Goal: Information Seeking & Learning: Learn about a topic

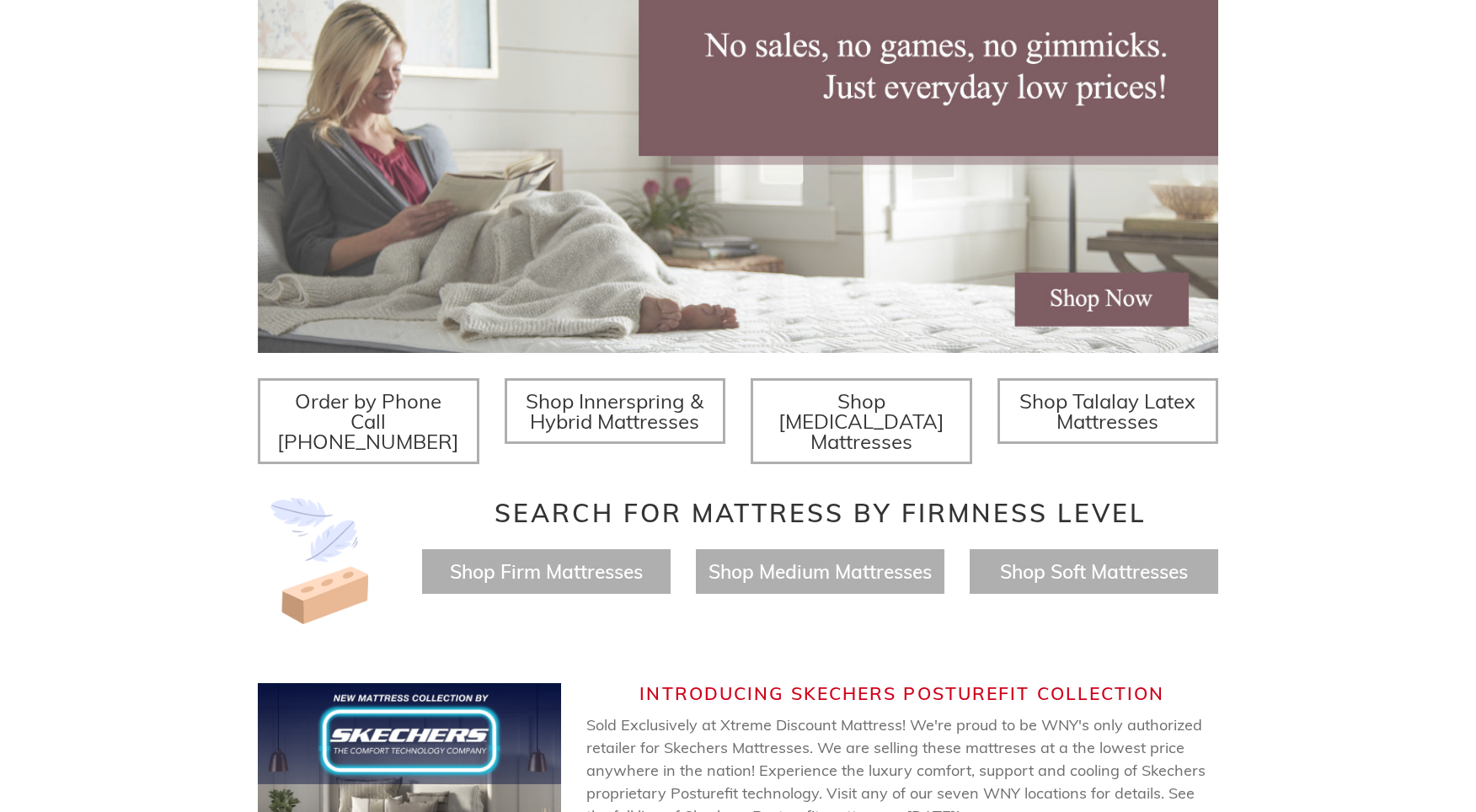
scroll to position [311, 0]
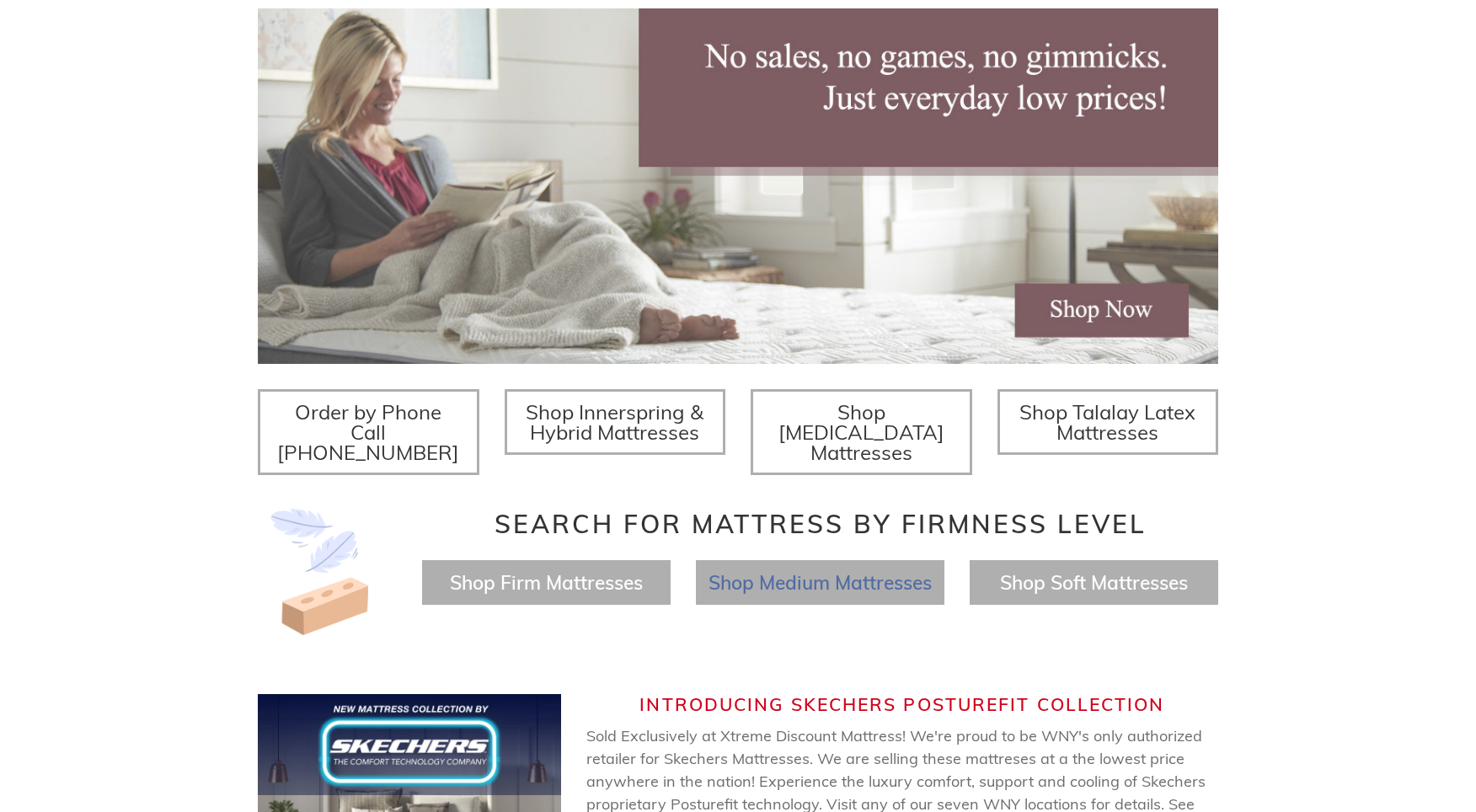
click at [806, 570] on span "Shop Medium Mattresses" at bounding box center [820, 582] width 224 height 24
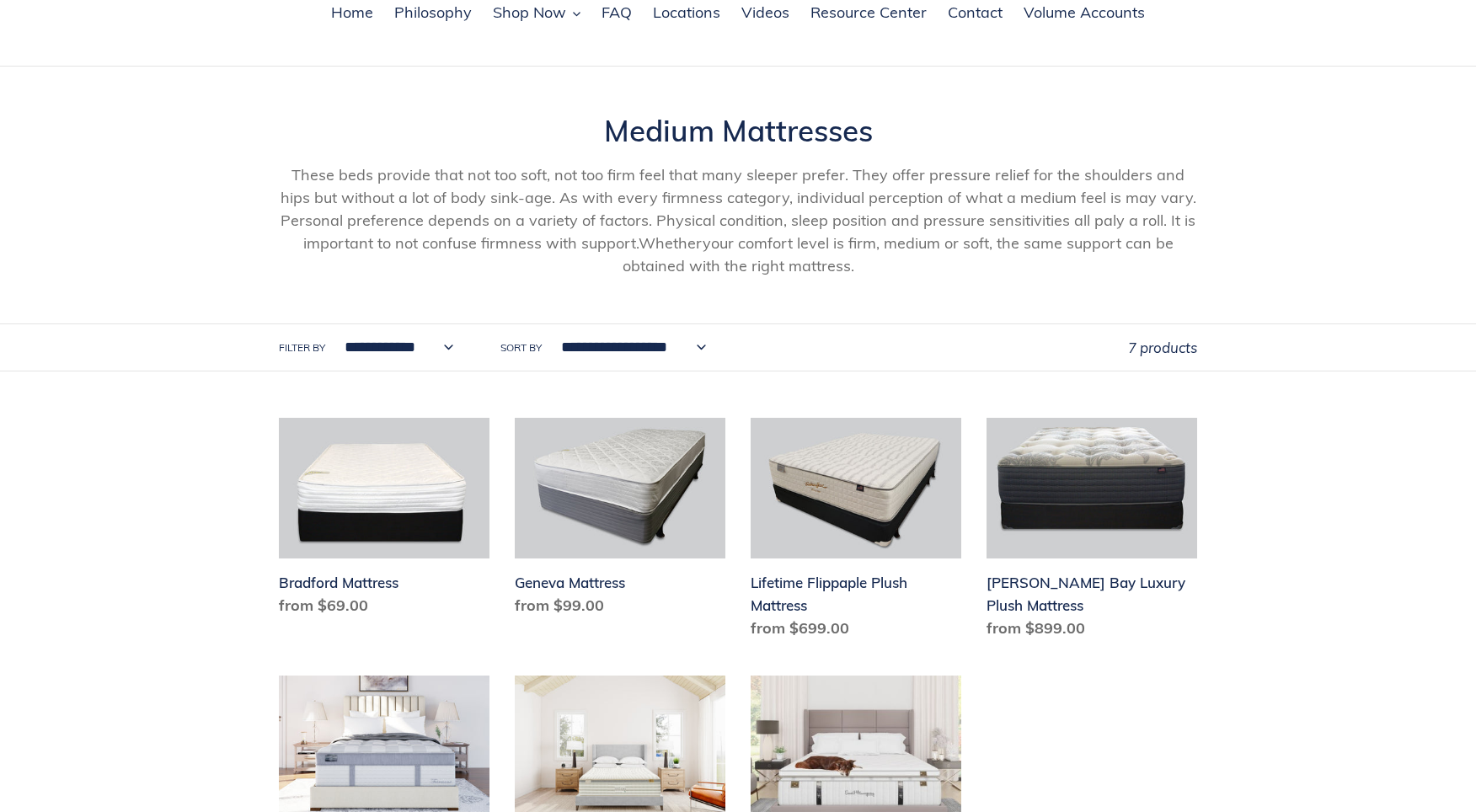
scroll to position [123, 0]
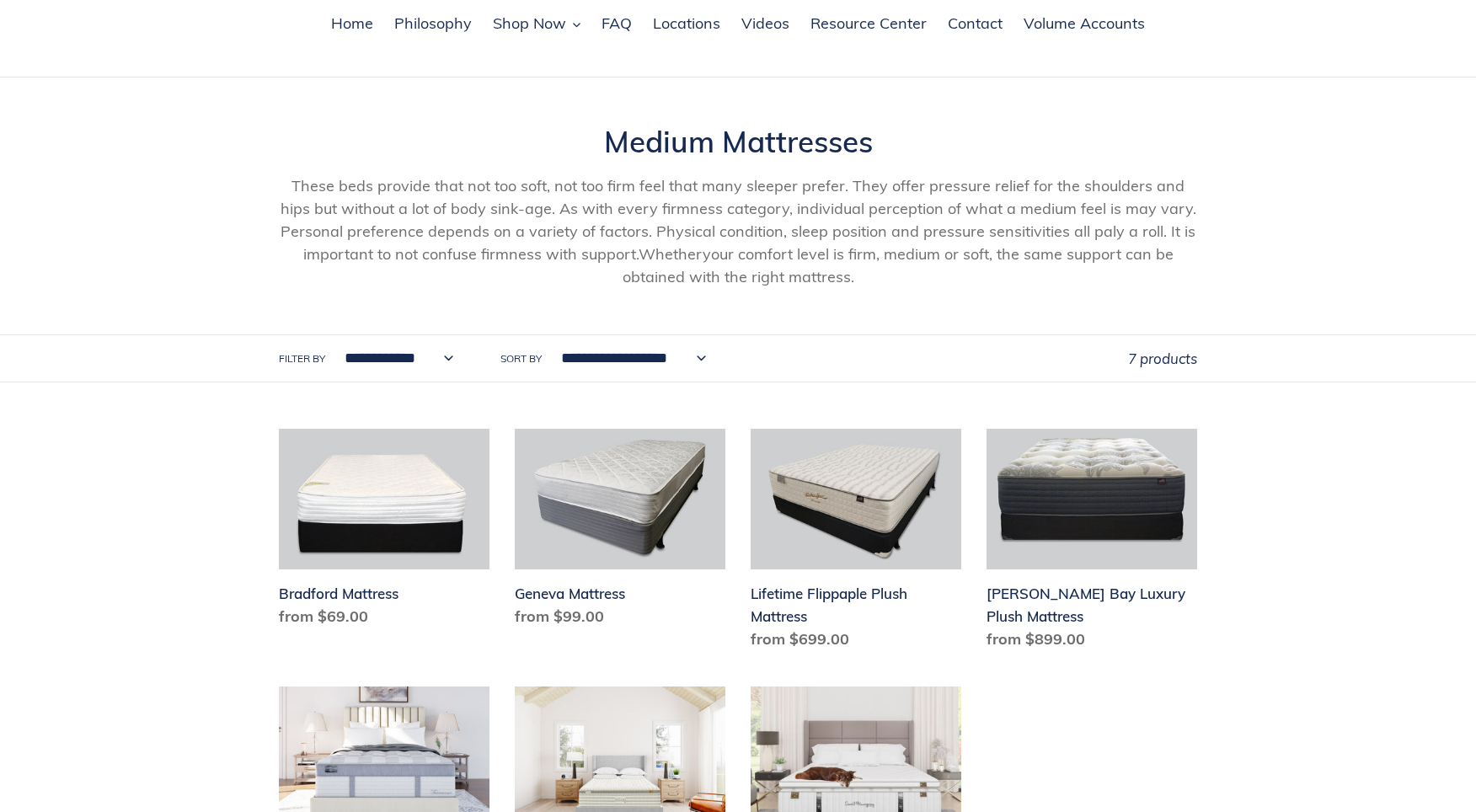
click at [546, 335] on select "**********" at bounding box center [630, 358] width 167 height 47
click at [710, 360] on select "**********" at bounding box center [630, 358] width 167 height 47
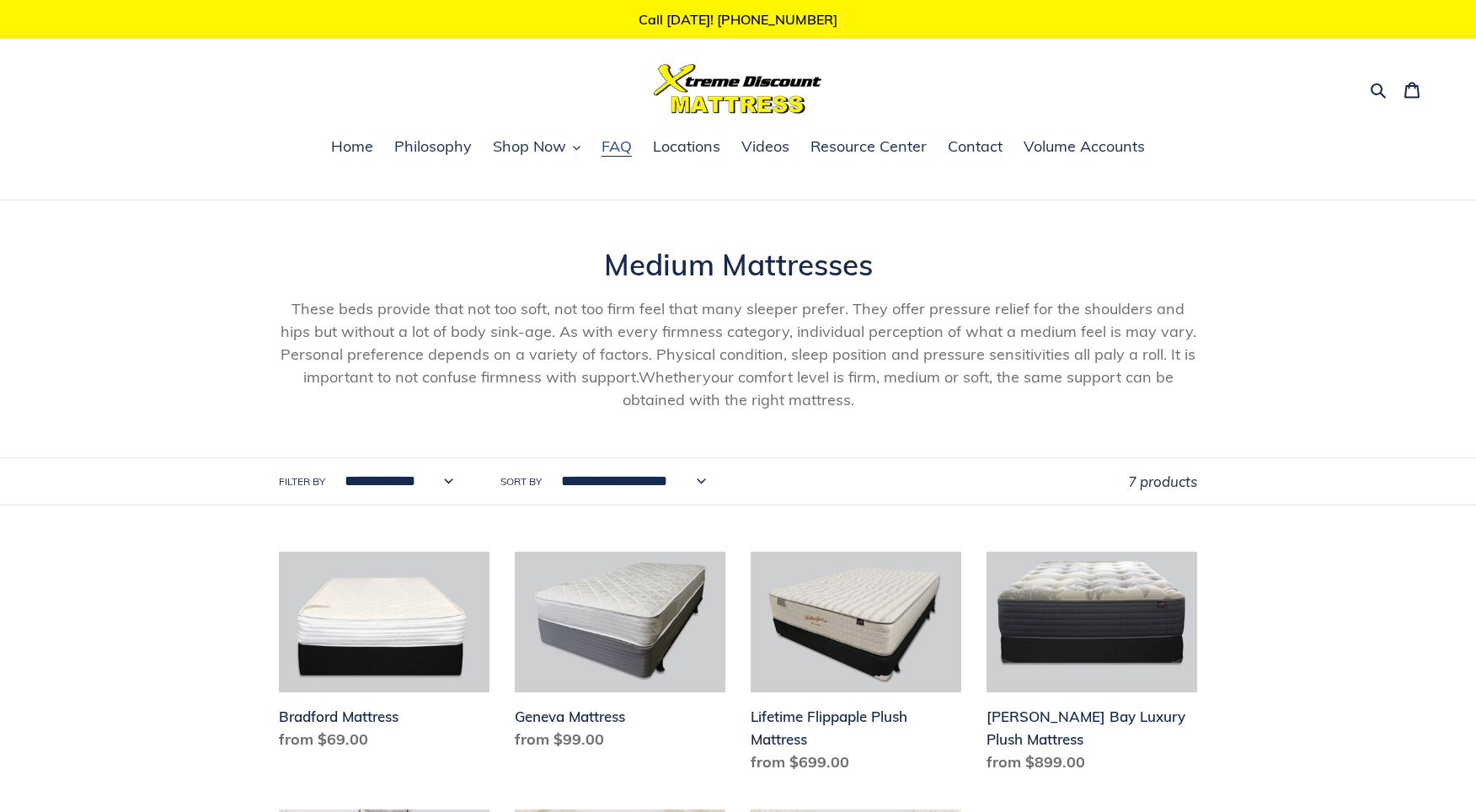
click at [606, 152] on span "FAQ" at bounding box center [617, 146] width 31 height 21
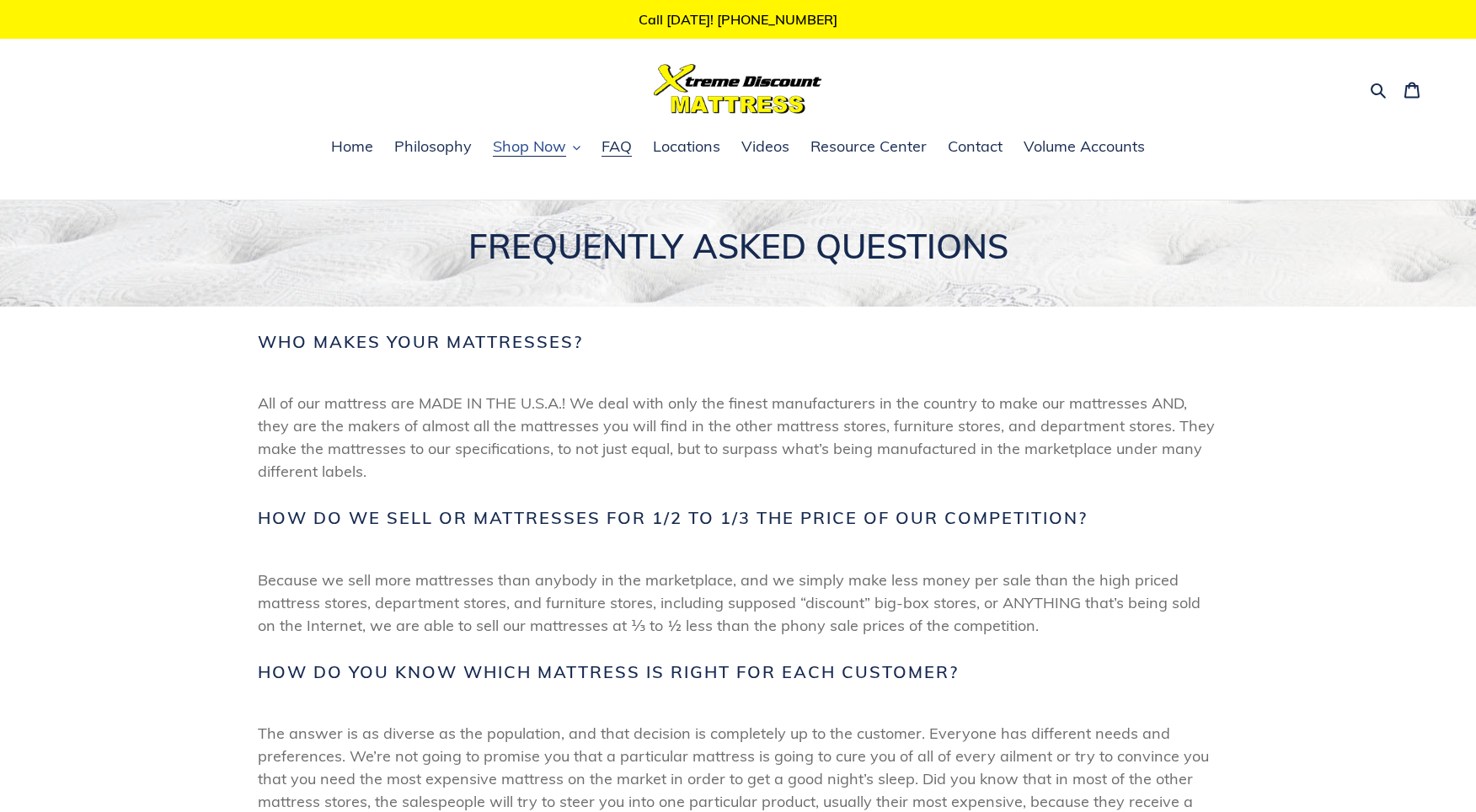
click at [510, 148] on span "Shop Now" at bounding box center [530, 146] width 74 height 21
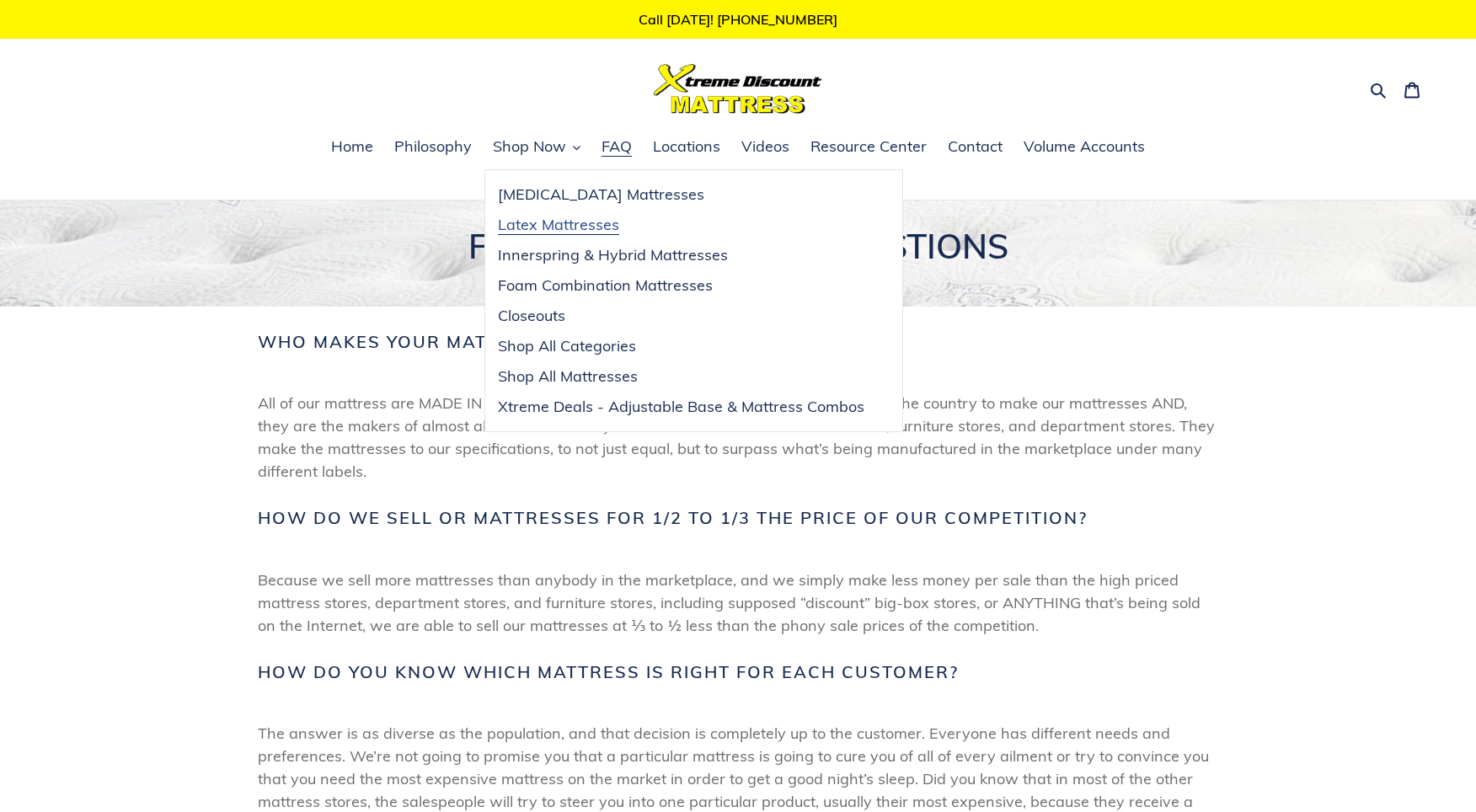
click at [552, 226] on span "Latex Mattresses" at bounding box center [558, 225] width 121 height 21
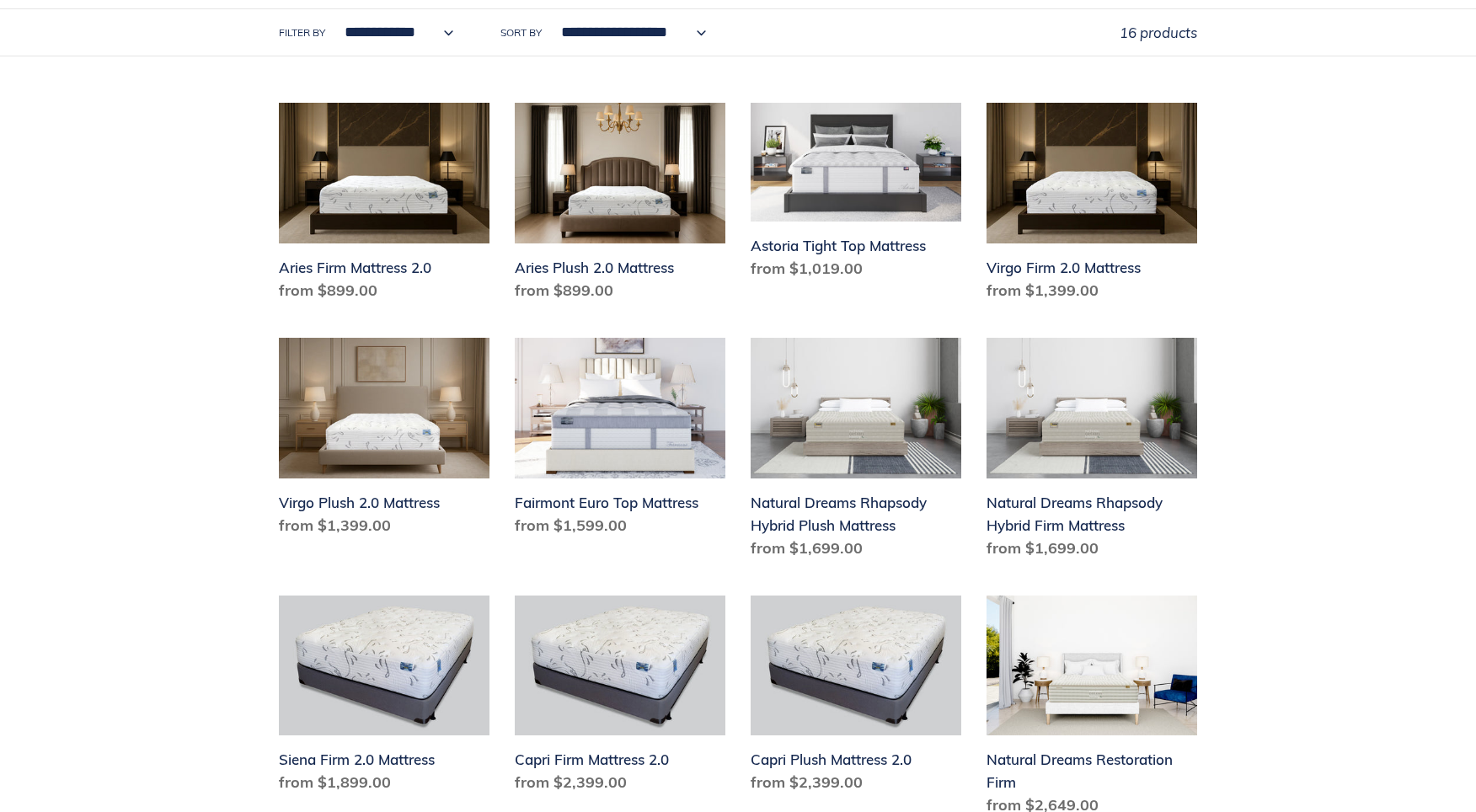
scroll to position [618, 0]
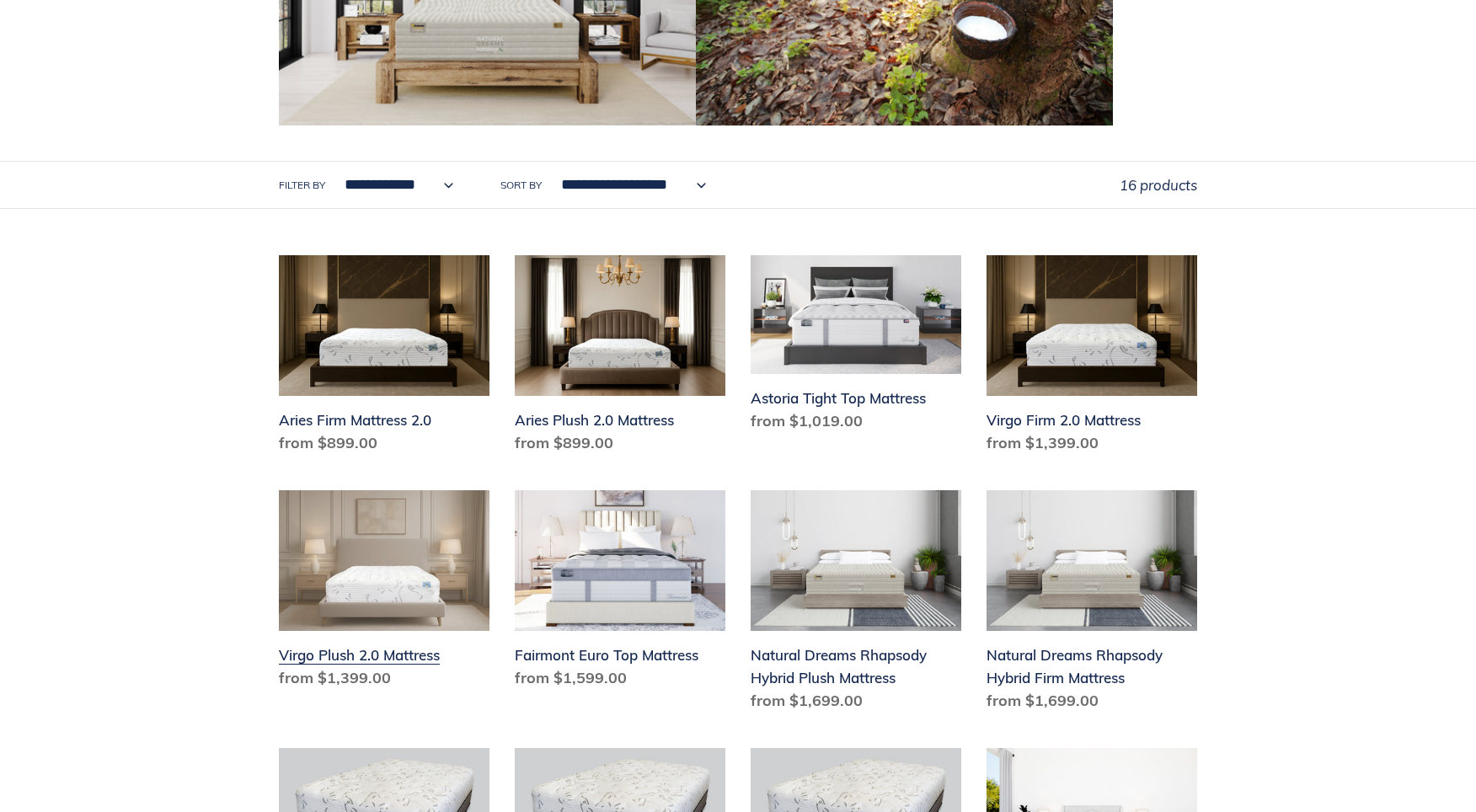
click at [429, 537] on link "Virgo Plush 2.0 Mattress" at bounding box center [384, 593] width 211 height 206
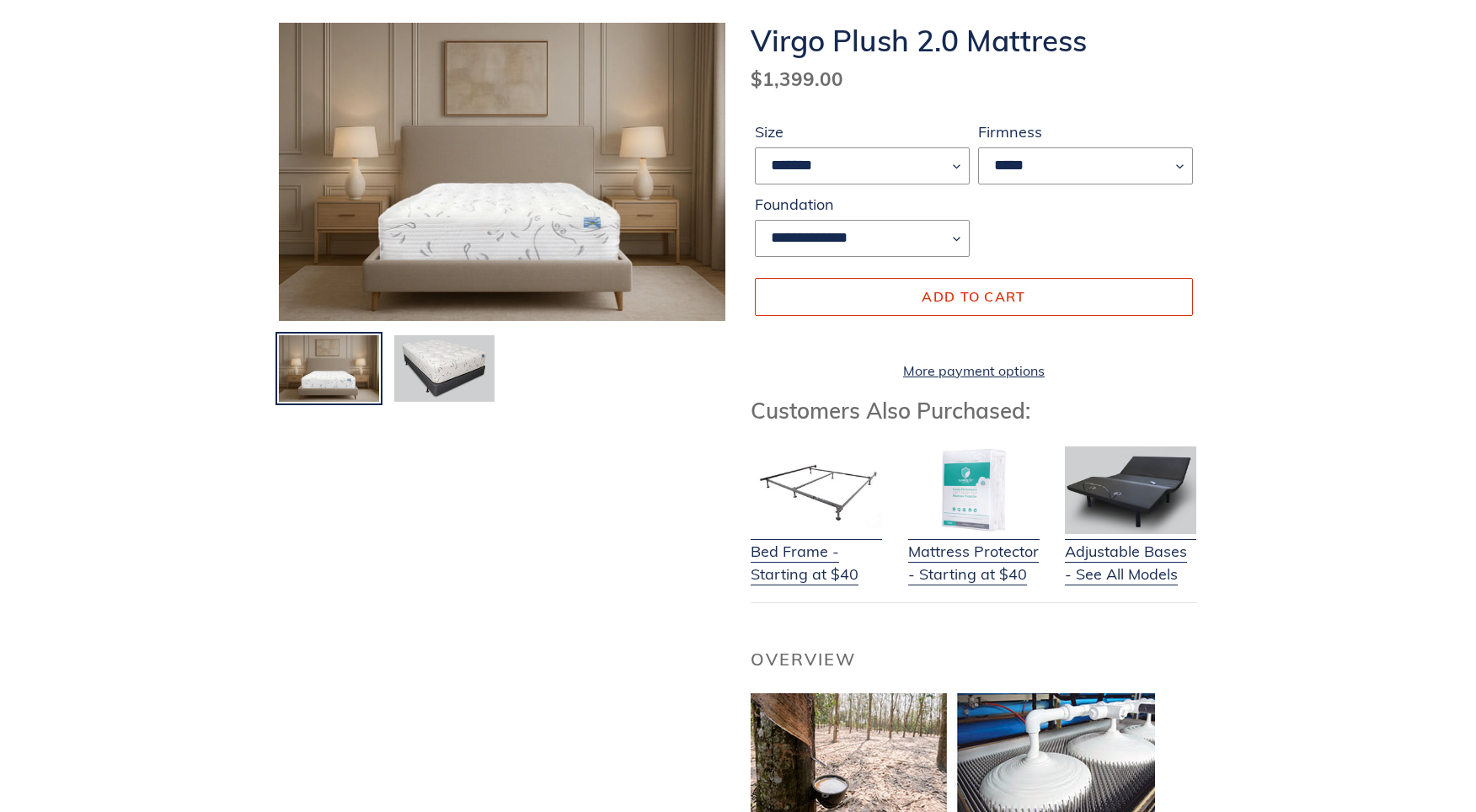
scroll to position [226, 0]
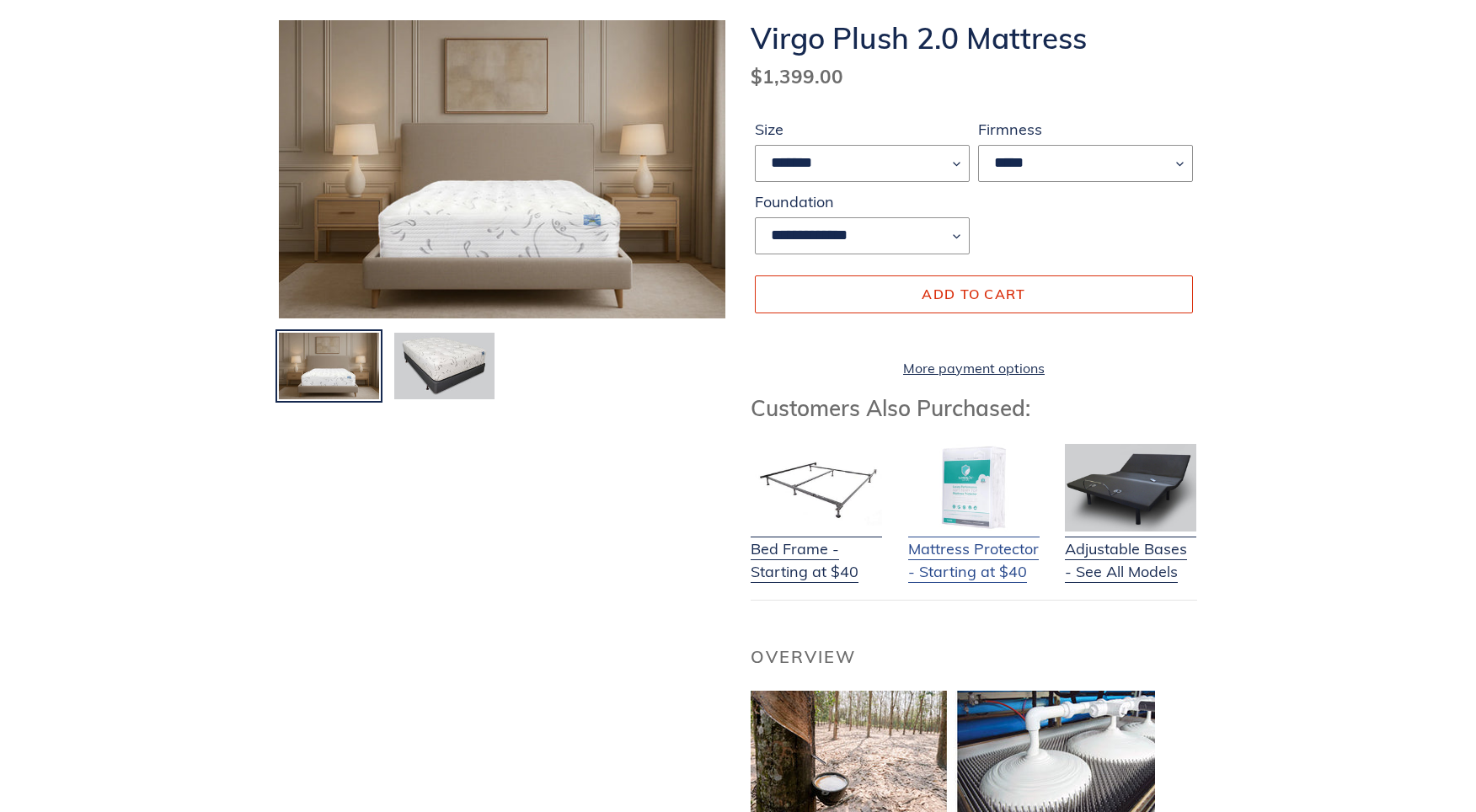
click at [977, 530] on img at bounding box center [974, 488] width 131 height 88
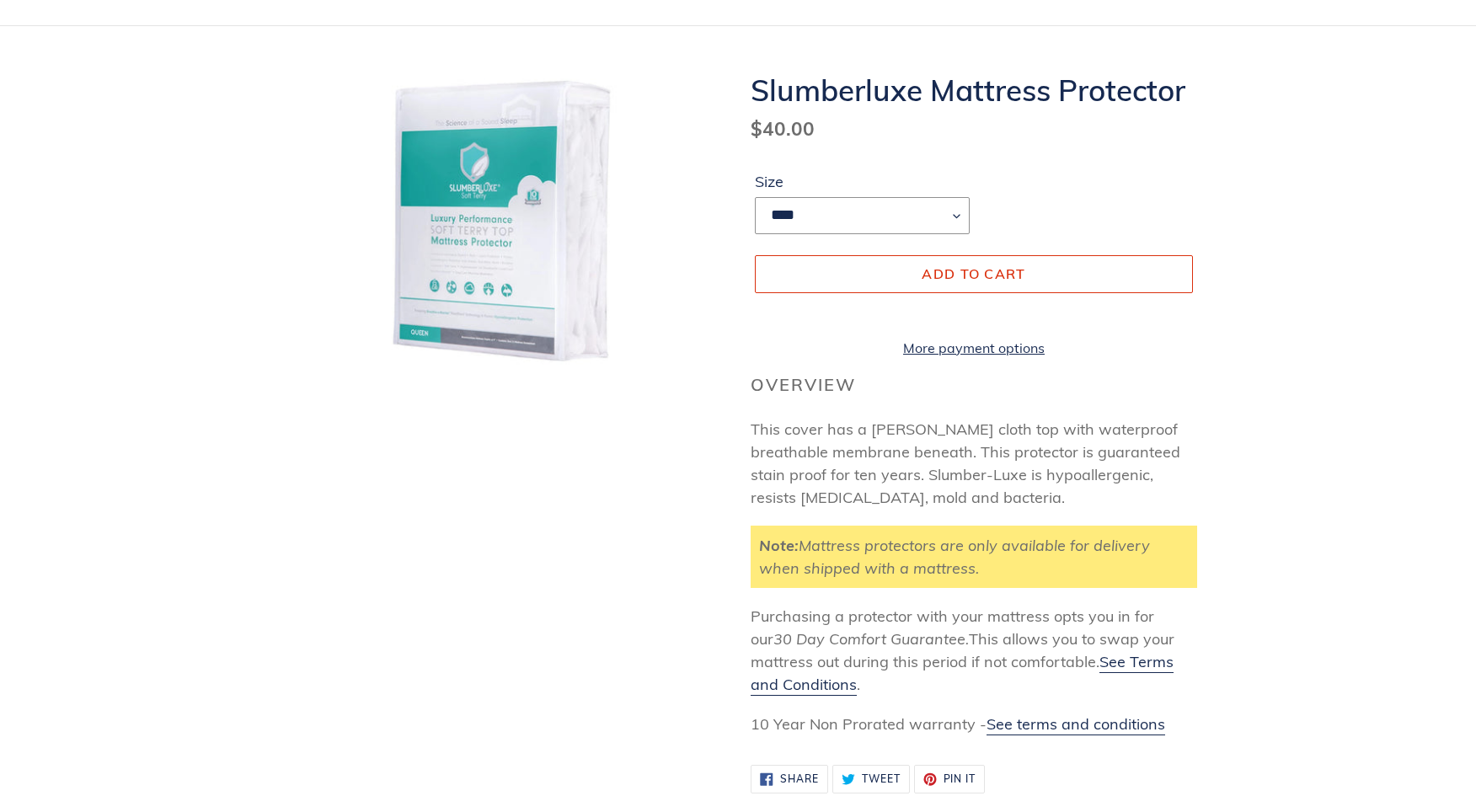
scroll to position [177, 0]
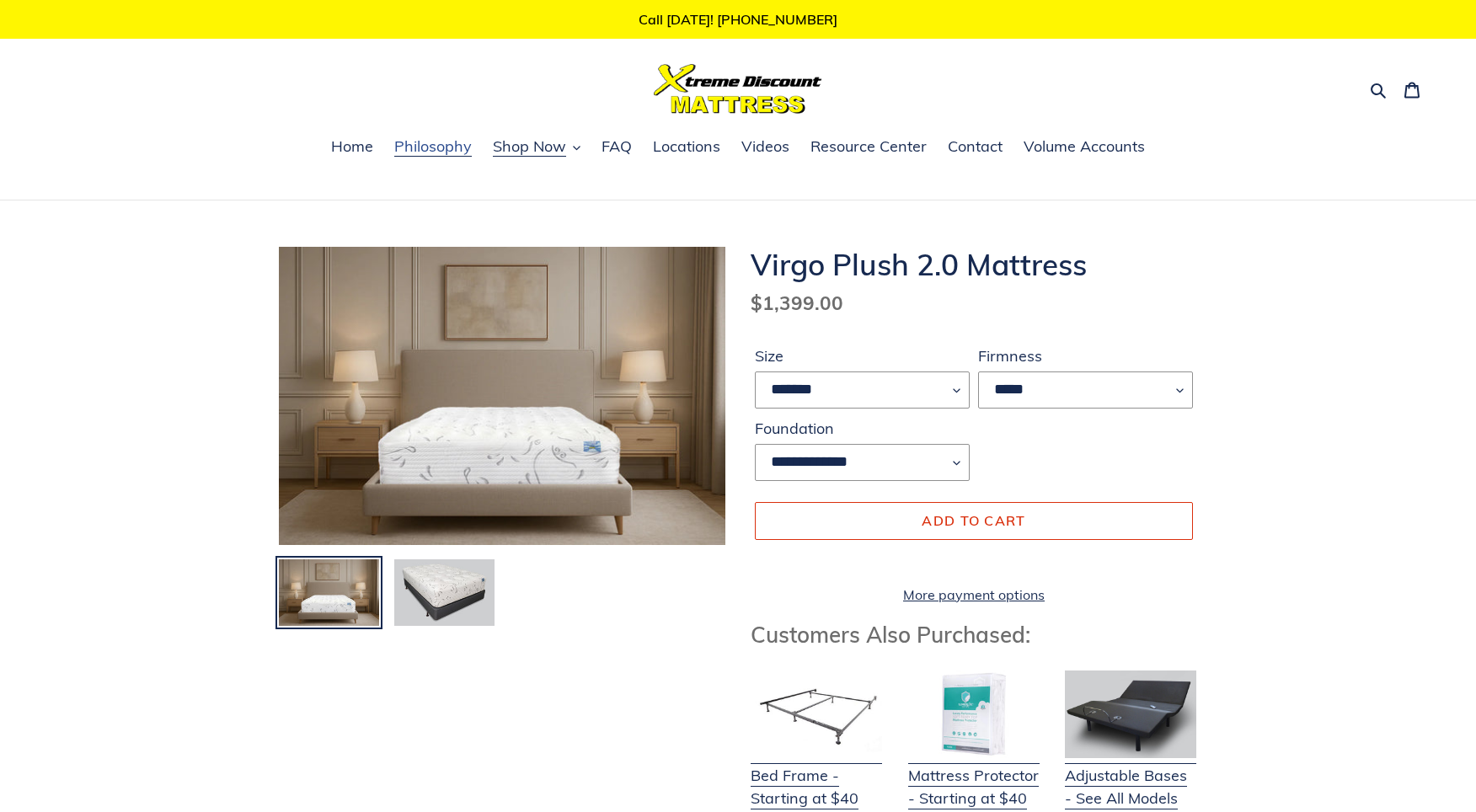
click at [466, 148] on span "Philosophy" at bounding box center [433, 146] width 77 height 21
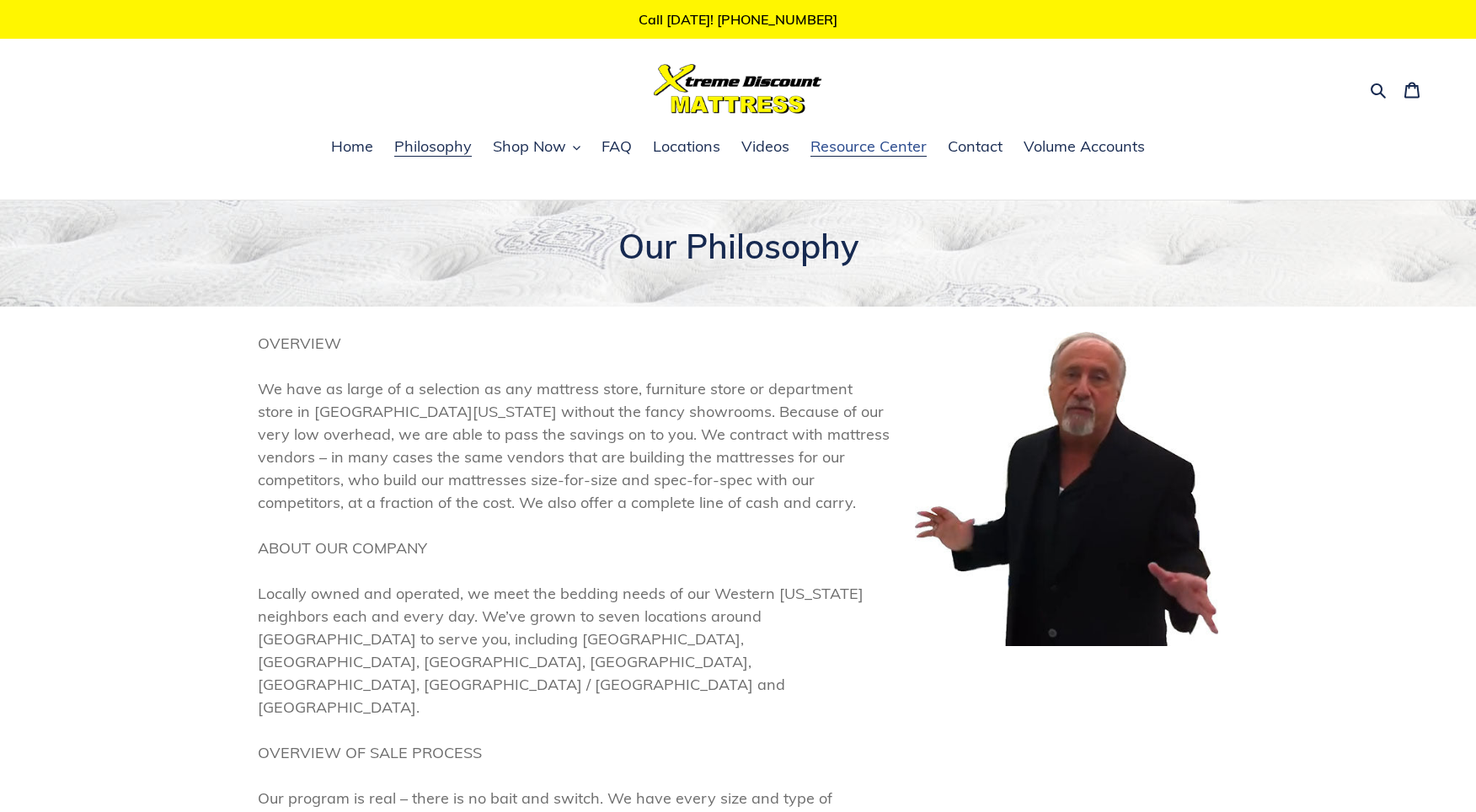
click at [826, 144] on span "Resource Center" at bounding box center [868, 146] width 116 height 21
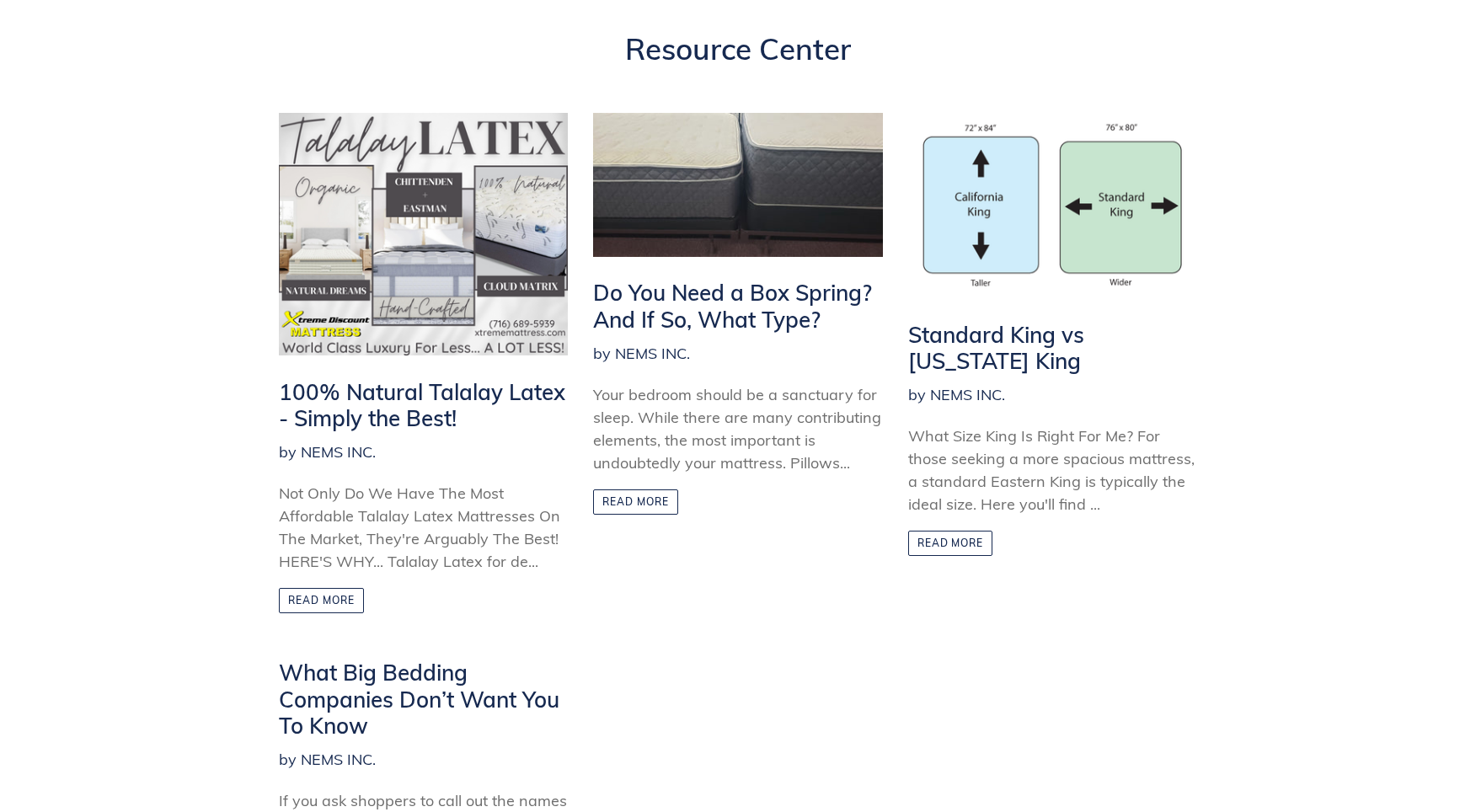
scroll to position [227, 0]
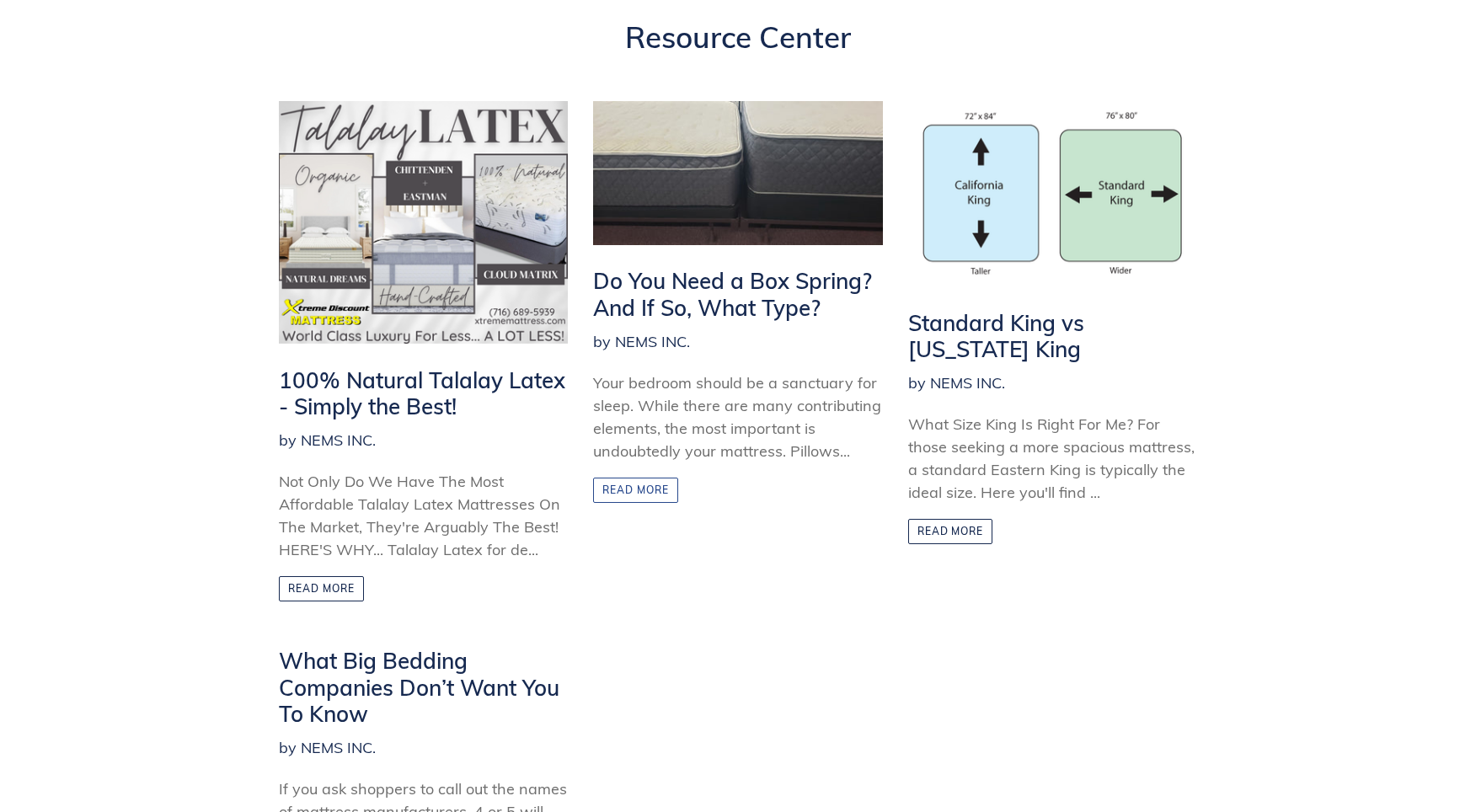
click at [653, 489] on link "Read more" at bounding box center [635, 490] width 85 height 25
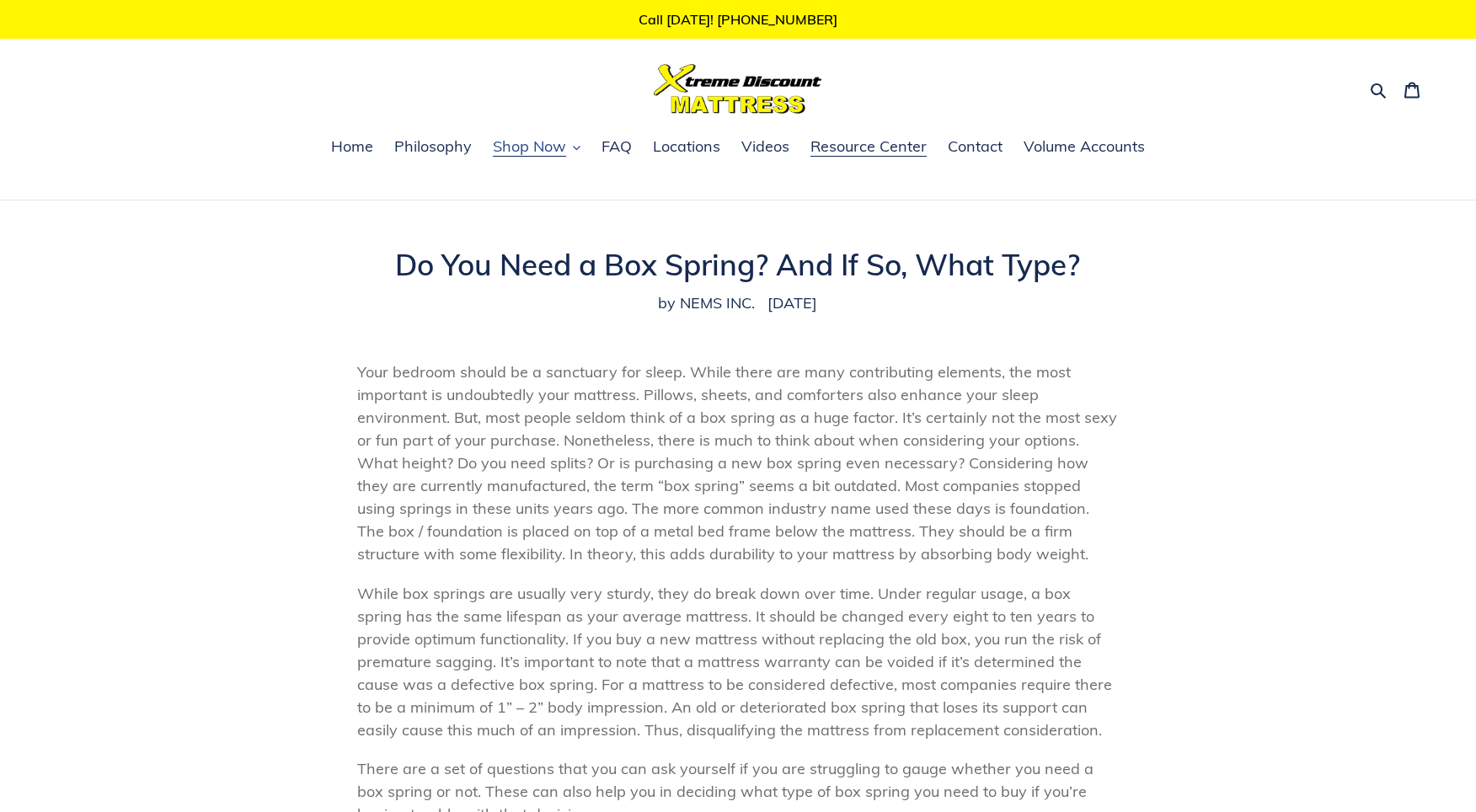
click at [569, 158] on button "Shop Now" at bounding box center [536, 147] width 104 height 25
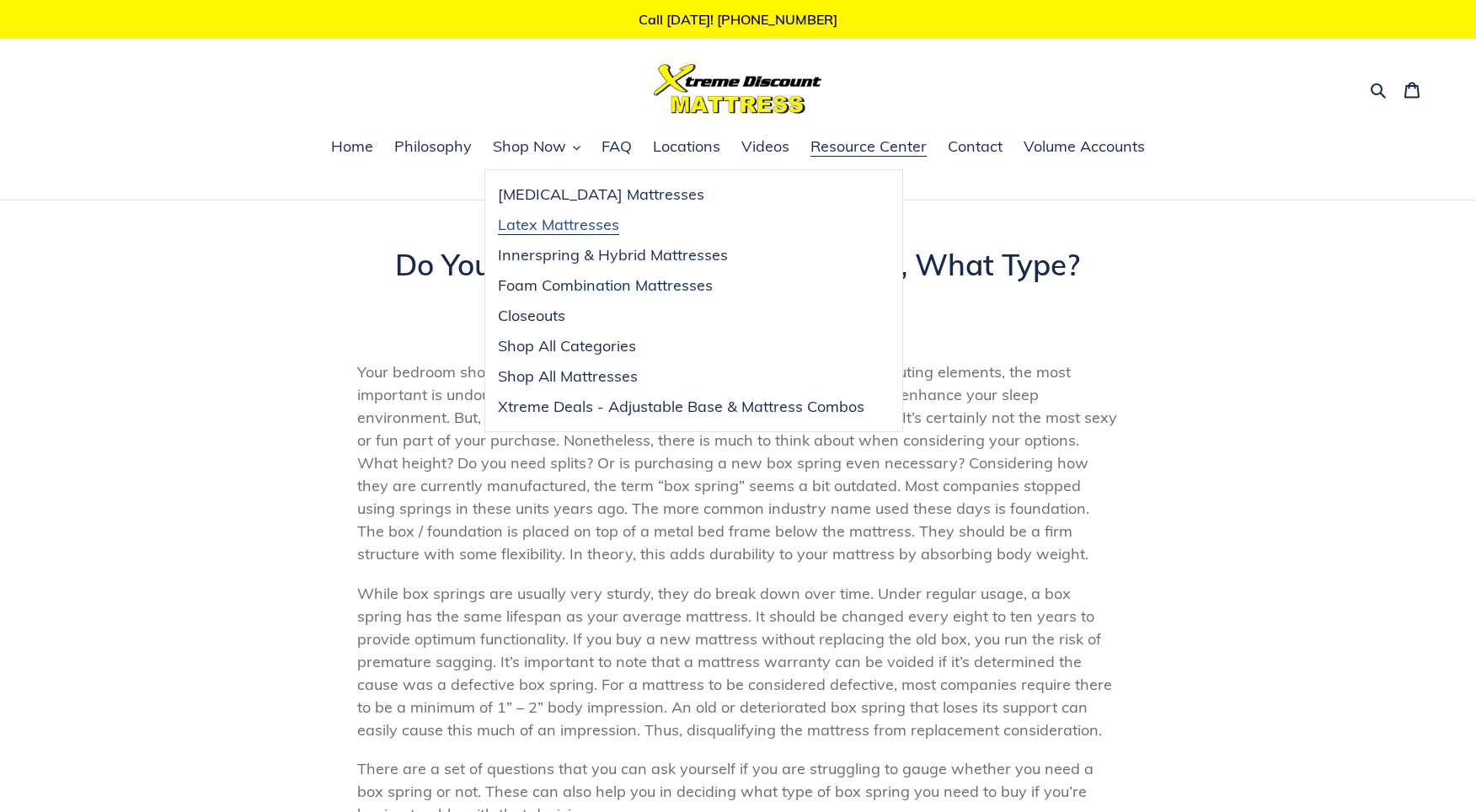
click at [583, 225] on span "Latex Mattresses" at bounding box center [558, 225] width 121 height 21
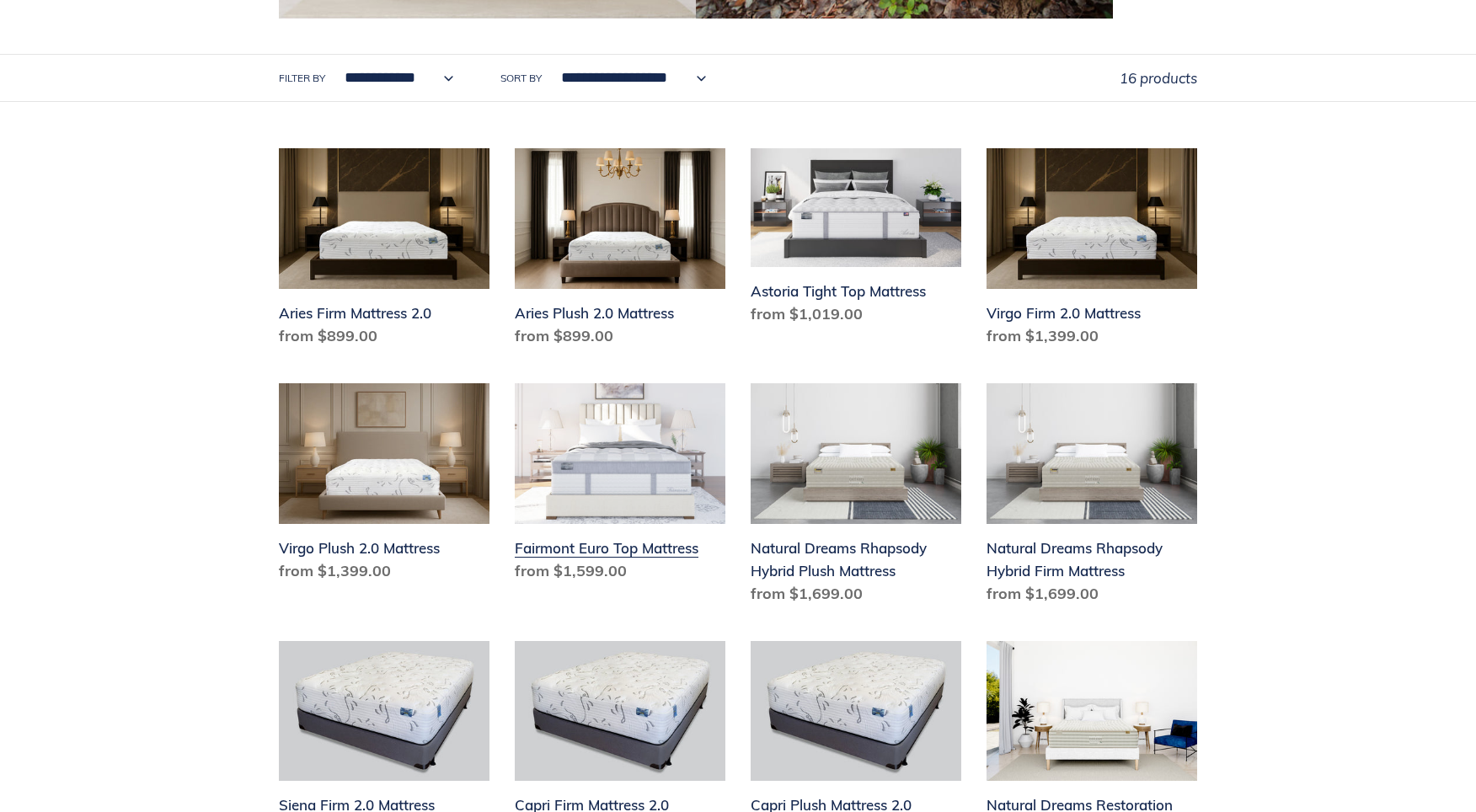
scroll to position [724, 0]
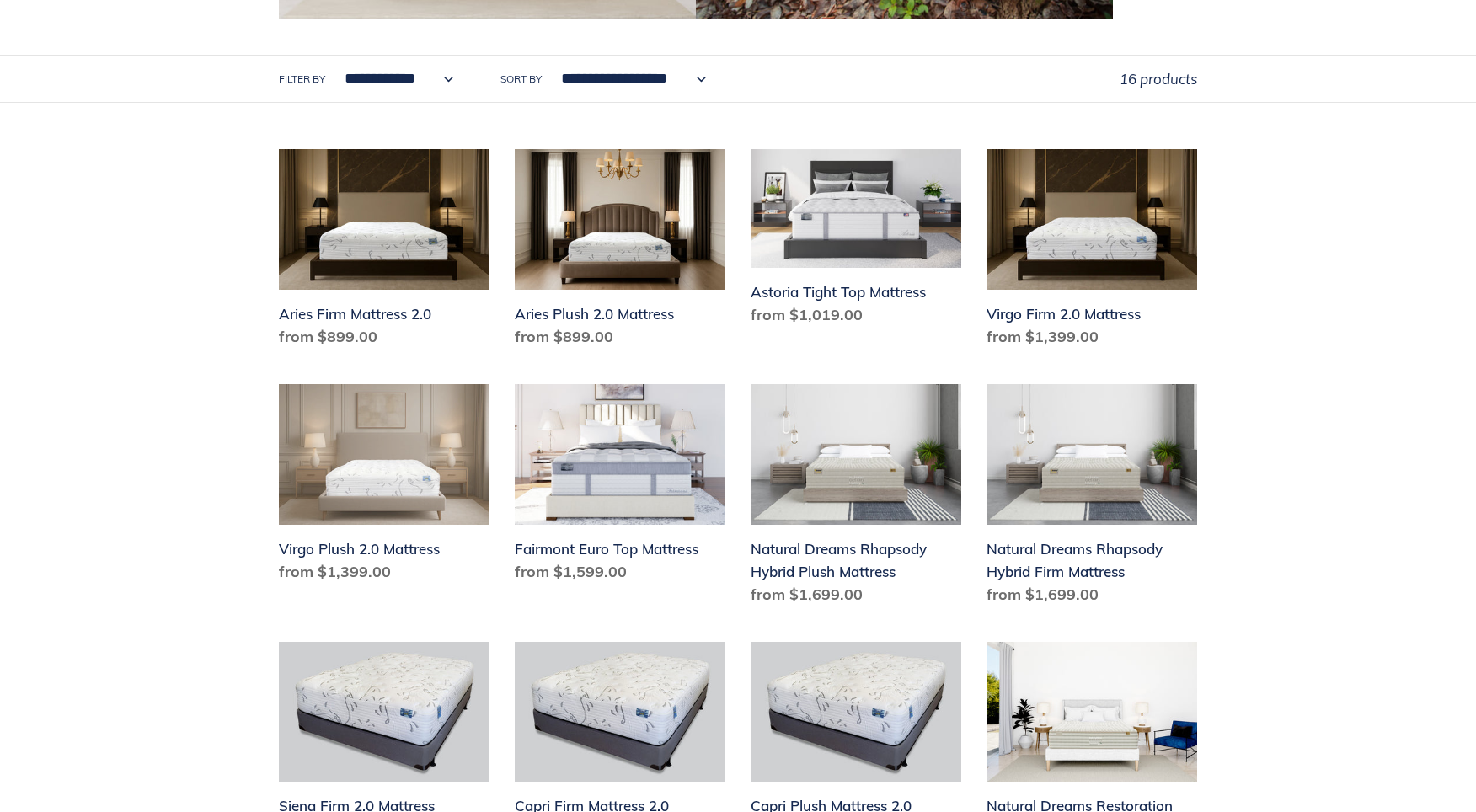
click at [422, 433] on link "Virgo Plush 2.0 Mattress" at bounding box center [384, 487] width 211 height 206
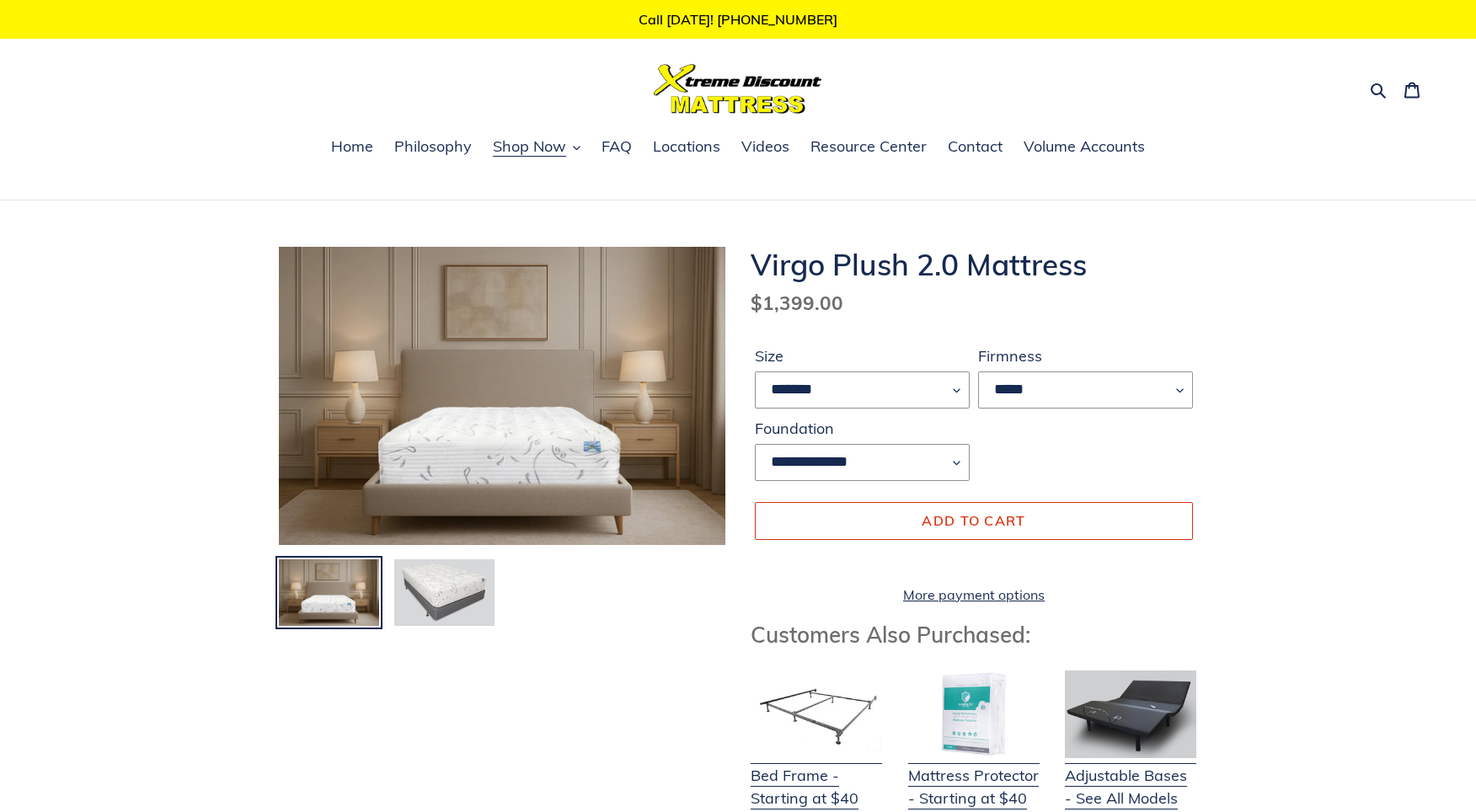
click at [445, 589] on img at bounding box center [444, 593] width 103 height 71
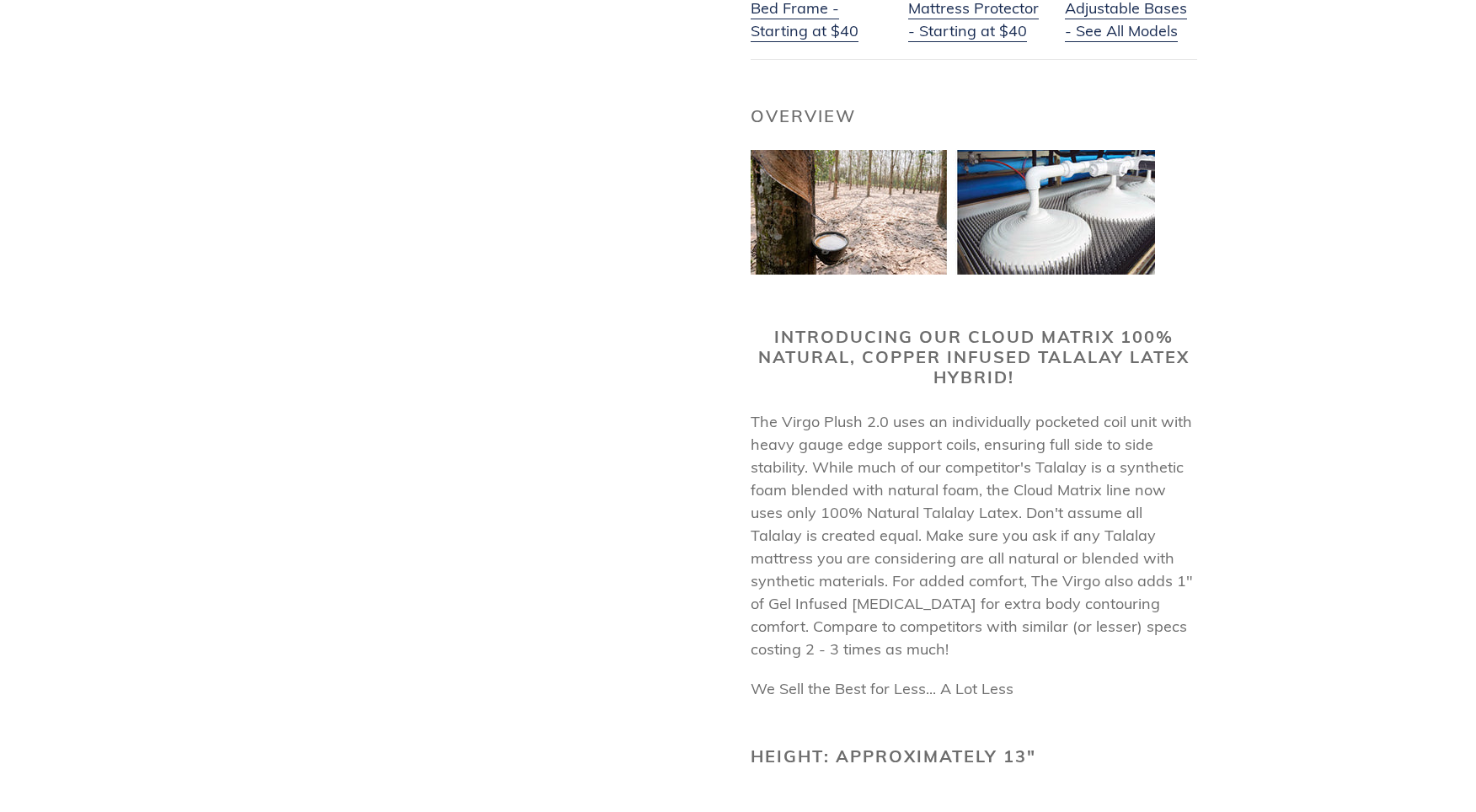
scroll to position [769, 0]
click at [577, 632] on div "Virgo Plush 2.0 Mattress Regular price $1,399.00 Sale price $1,399.00 Regular p…" at bounding box center [725, 610] width 944 height 2266
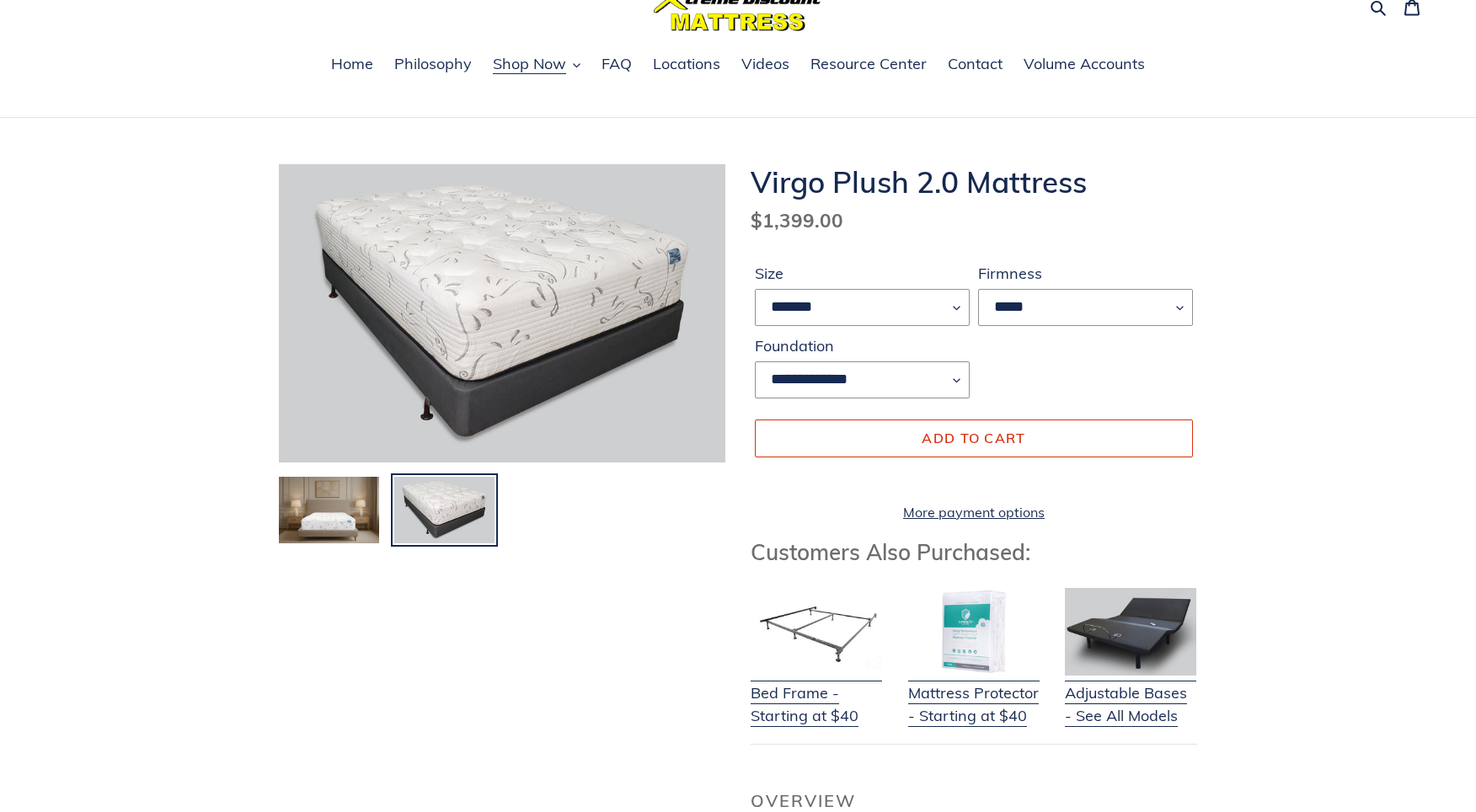
scroll to position [0, 0]
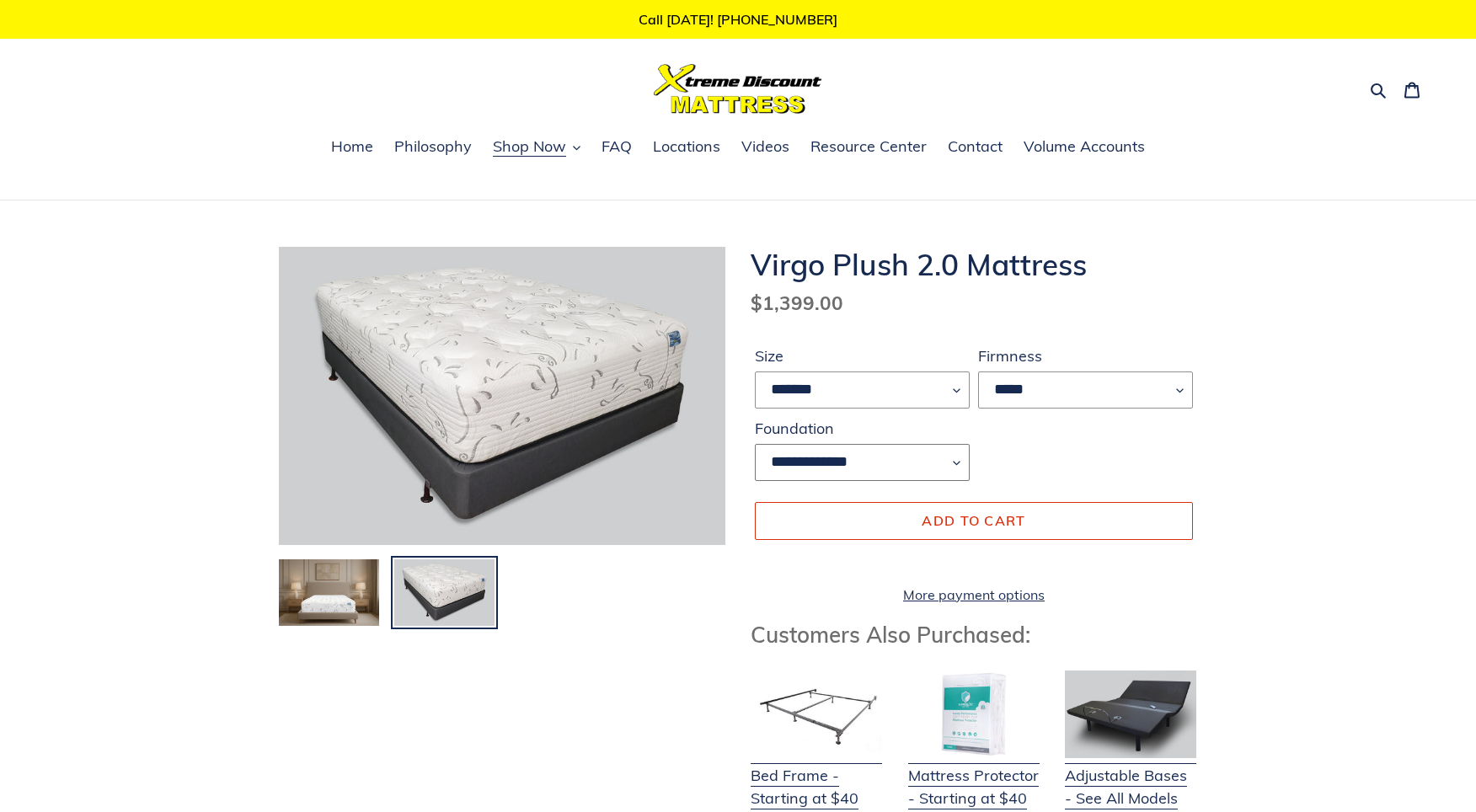
click at [755, 444] on select "**********" at bounding box center [862, 462] width 215 height 37
select select "**********"
click option "**********" at bounding box center [0, 0] width 0 height 0
click at [891, 141] on span "Resource Center" at bounding box center [868, 146] width 116 height 21
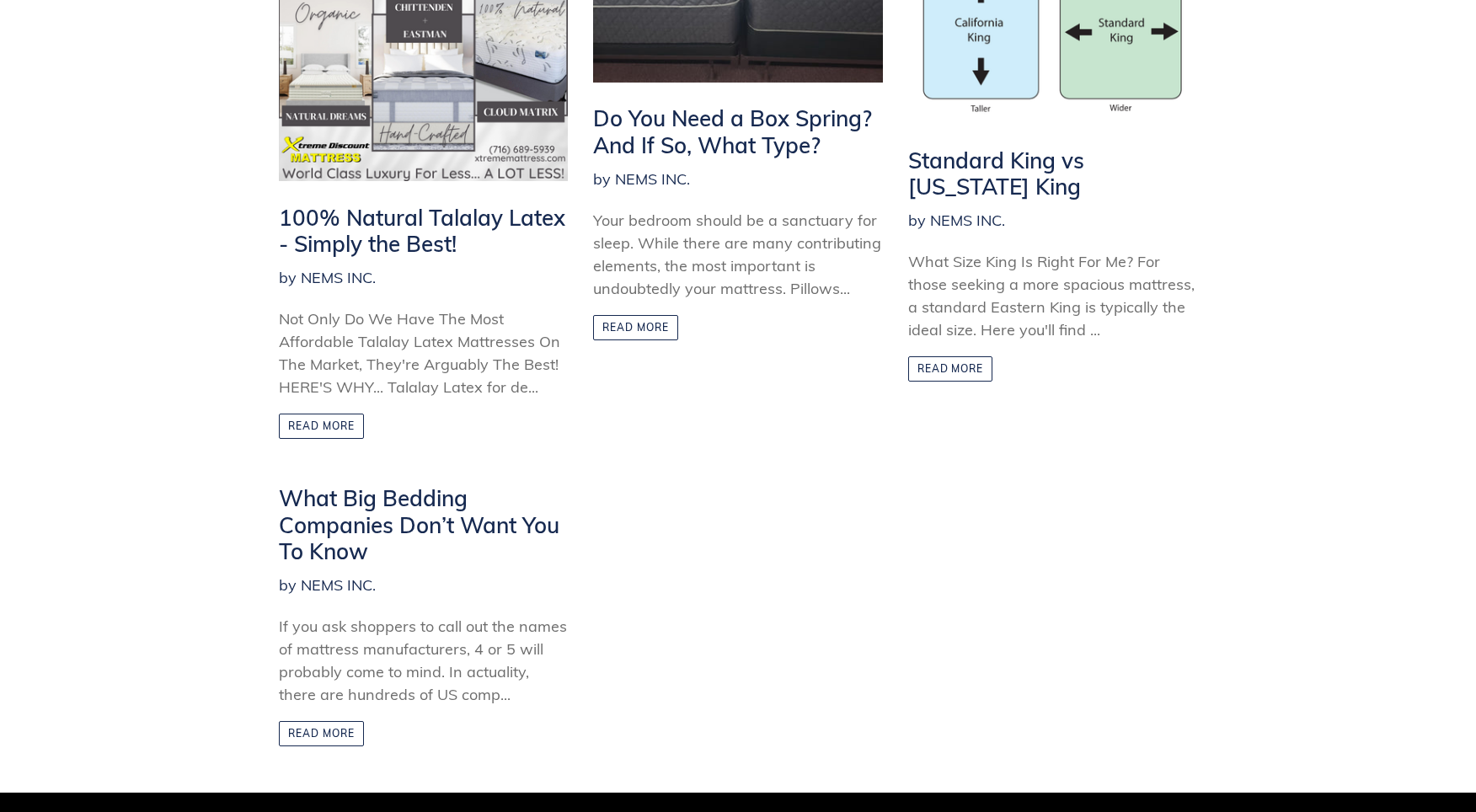
scroll to position [388, 0]
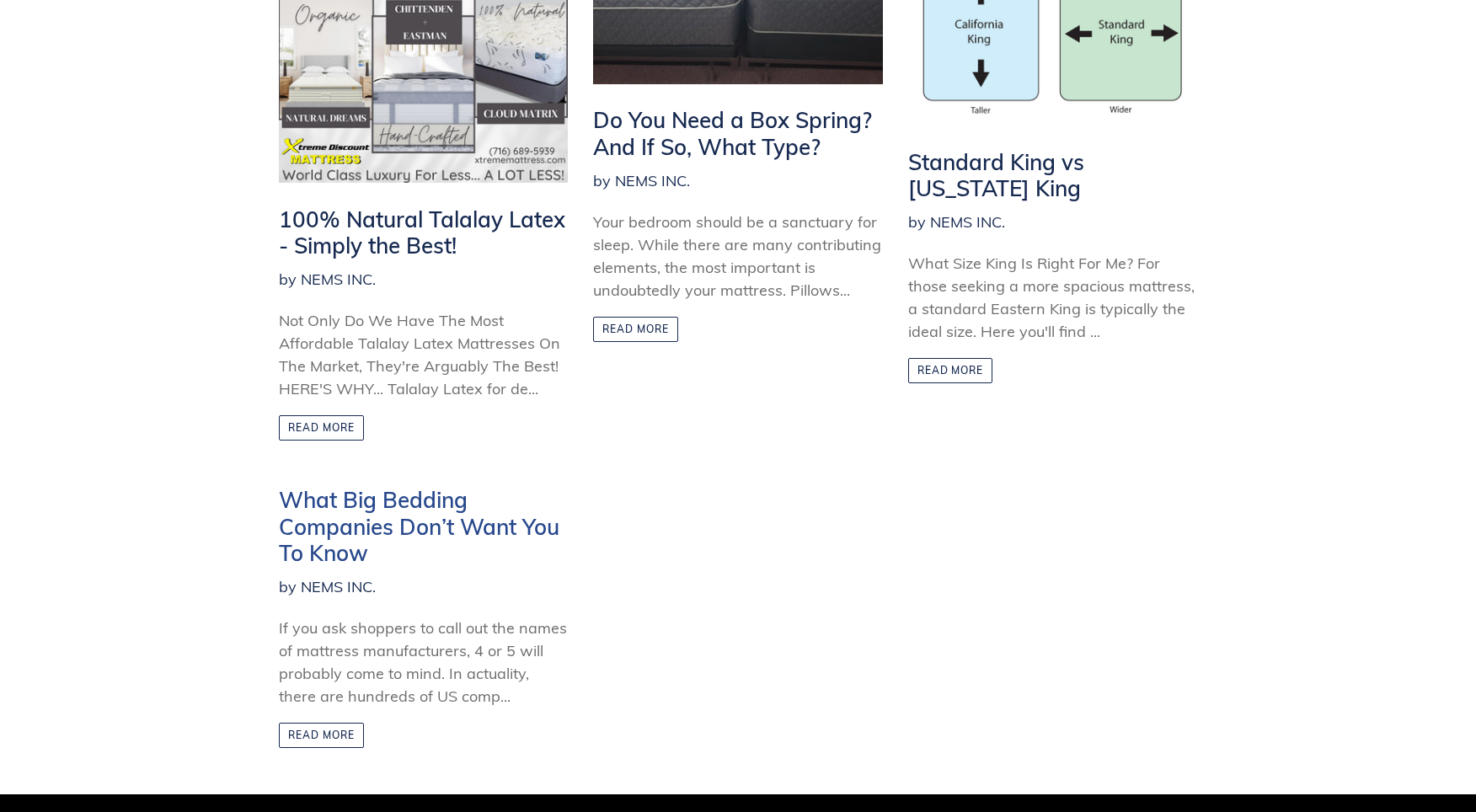
click at [469, 536] on h2 "What Big Bedding Companies Don’t Want You To Know" at bounding box center [423, 526] width 289 height 79
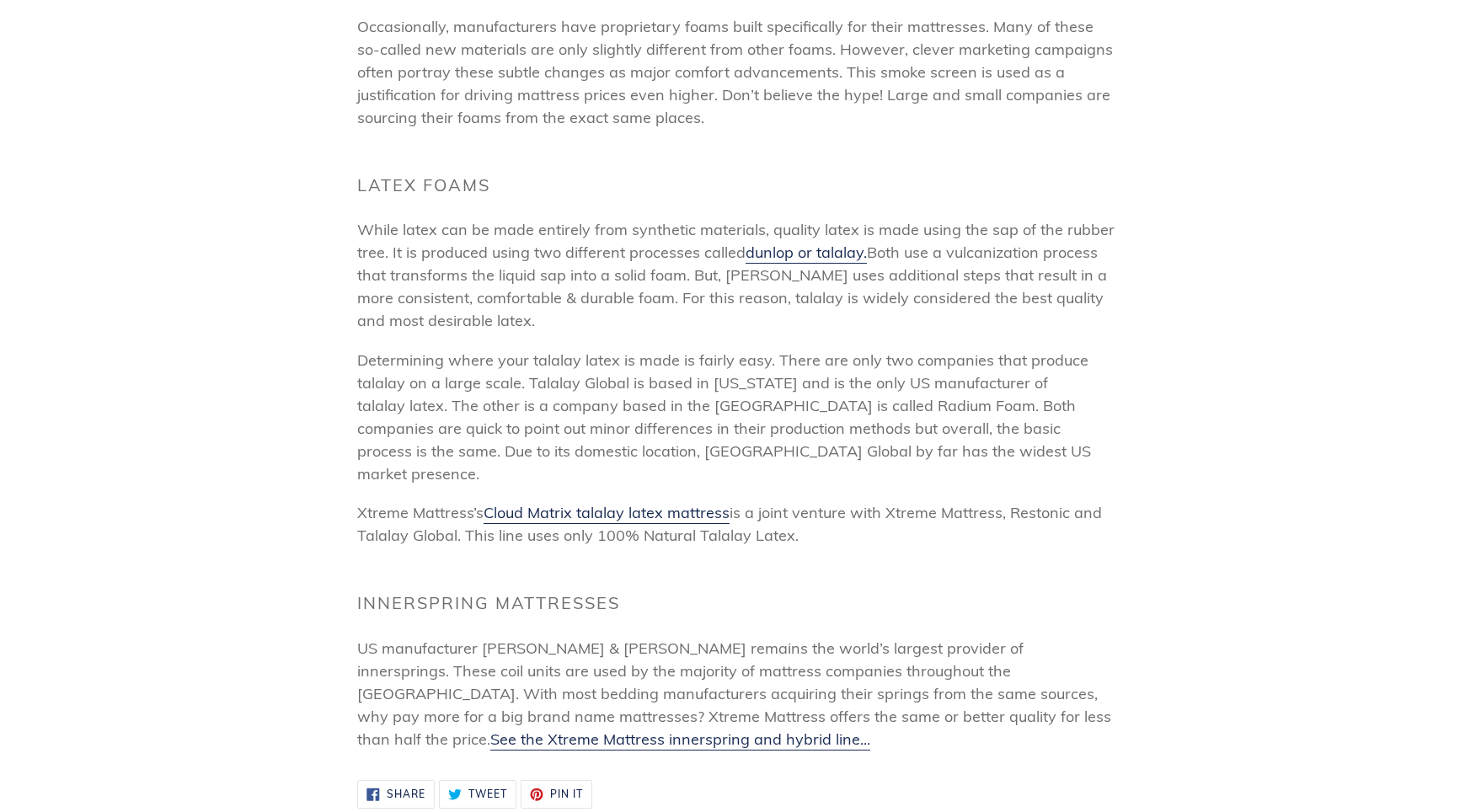
scroll to position [764, 0]
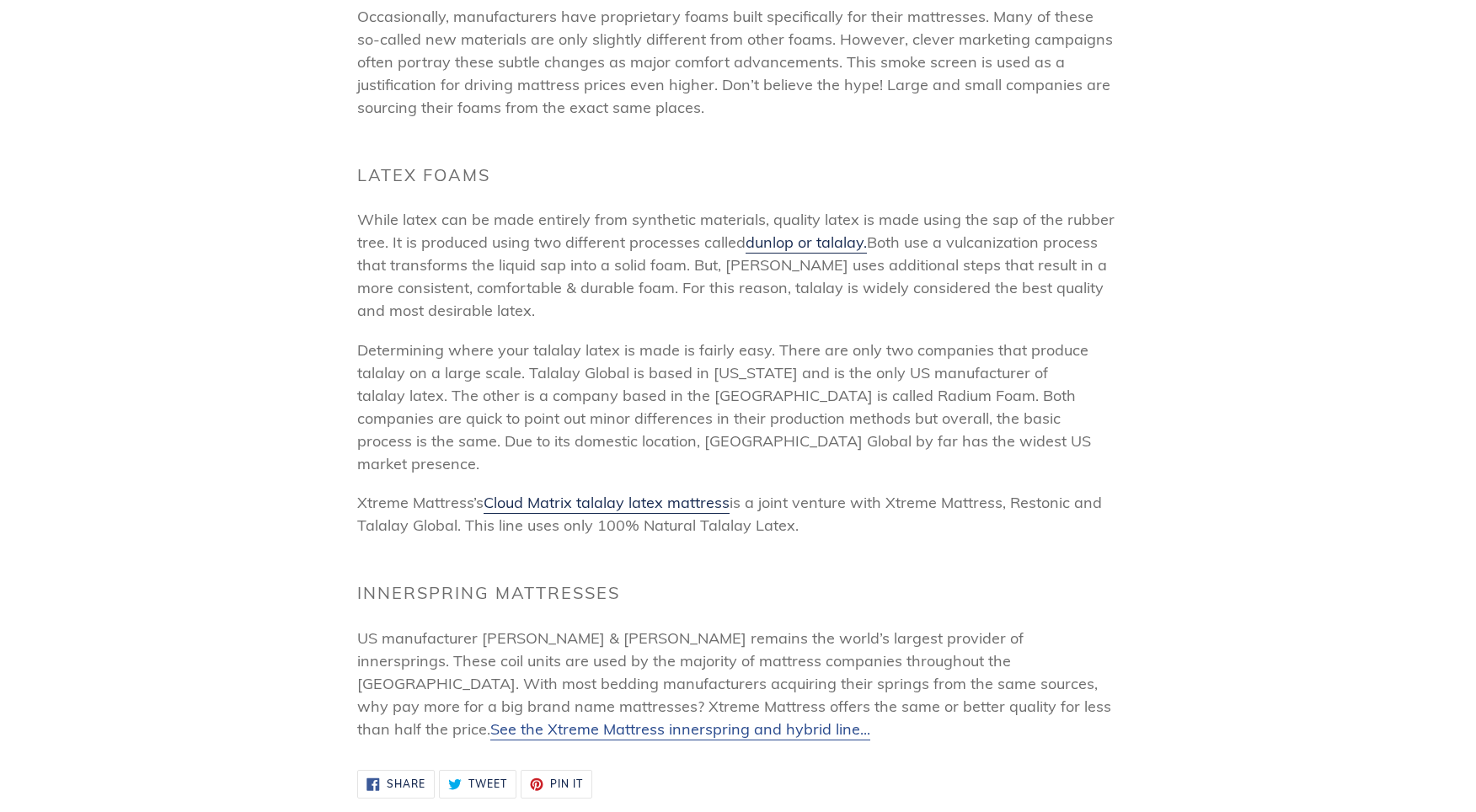
click at [793, 719] on span "See the Xtreme Mattress innerspring and hybrid line..." at bounding box center [680, 729] width 380 height 20
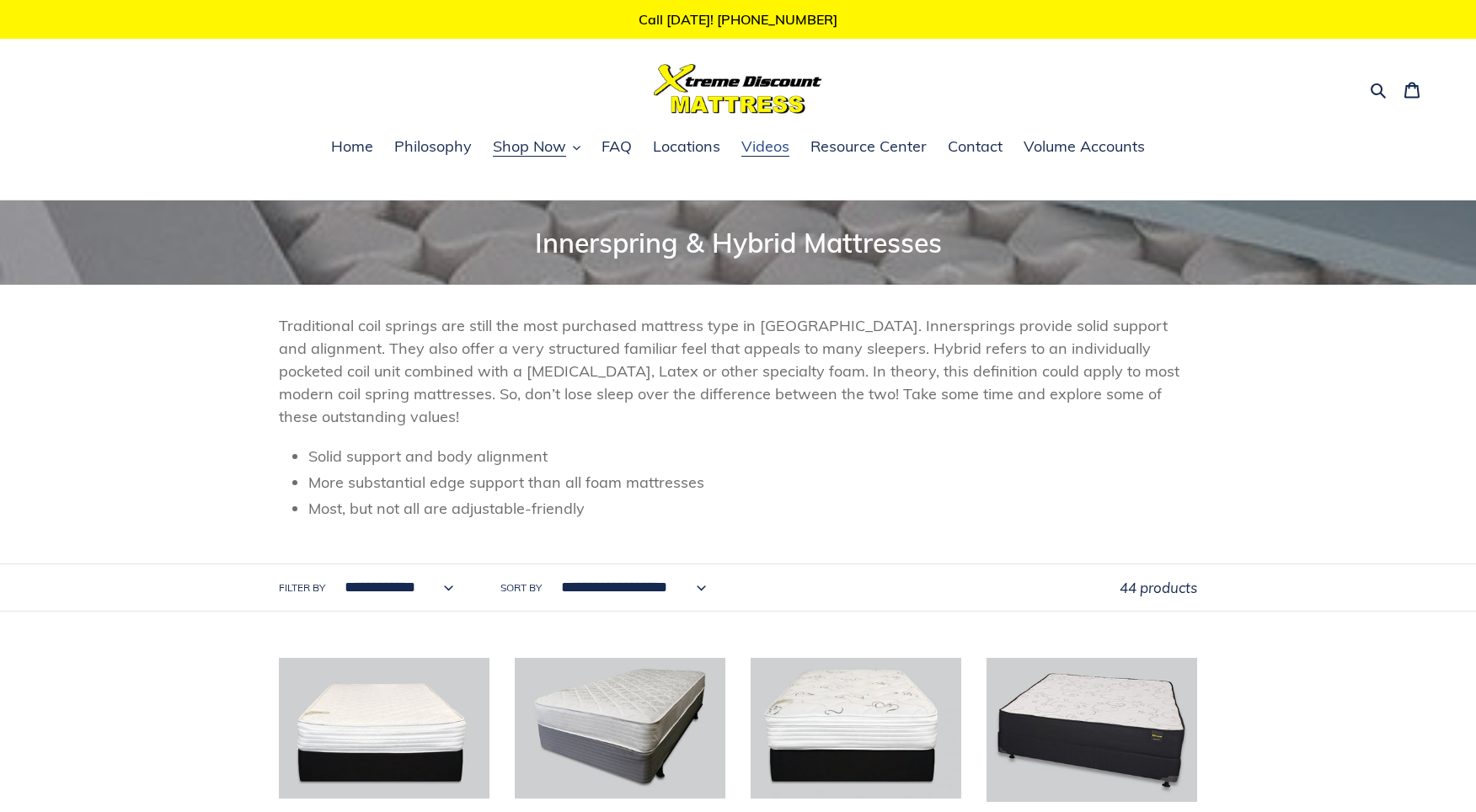
click at [782, 147] on span "Videos" at bounding box center [765, 146] width 48 height 21
